Goal: Task Accomplishment & Management: Manage account settings

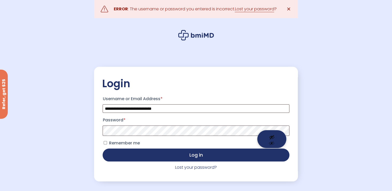
click at [269, 133] on button "Show password" at bounding box center [271, 139] width 29 height 18
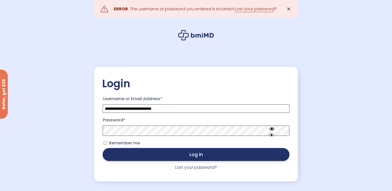
click at [170, 155] on button "Log in" at bounding box center [196, 154] width 186 height 13
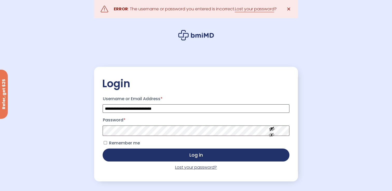
click at [183, 168] on link "Lost your password?" at bounding box center [196, 167] width 42 height 6
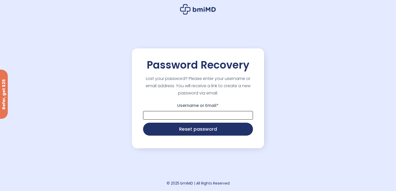
click at [157, 118] on input "Username or Email *" at bounding box center [198, 115] width 110 height 9
type input "**********"
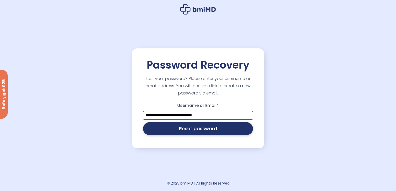
click at [162, 133] on button "Reset password" at bounding box center [198, 128] width 110 height 13
